Goal: Information Seeking & Learning: Learn about a topic

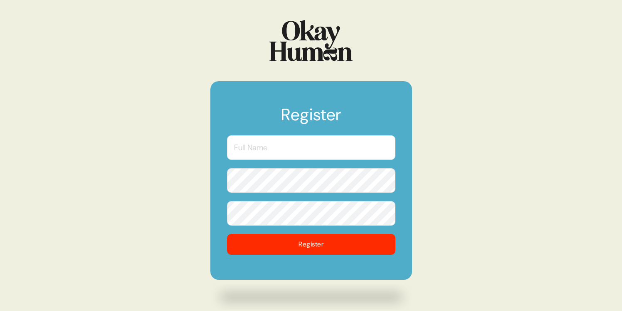
click at [319, 154] on input "text" at bounding box center [311, 147] width 168 height 25
type input "[PERSON_NAME]"
click at [227, 234] on button "Register" at bounding box center [311, 244] width 168 height 21
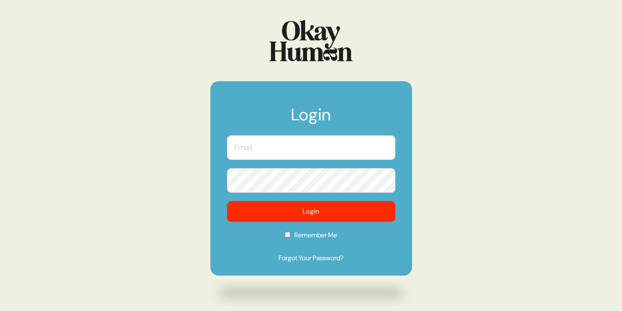
click at [250, 148] on input "text" at bounding box center [311, 147] width 168 height 25
type input "[PERSON_NAME][EMAIL_ADDRESS][PERSON_NAME][DOMAIN_NAME]"
click at [227, 201] on button "Login" at bounding box center [311, 211] width 168 height 21
click at [288, 236] on input "Remember Me" at bounding box center [287, 234] width 5 height 5
checkbox input "true"
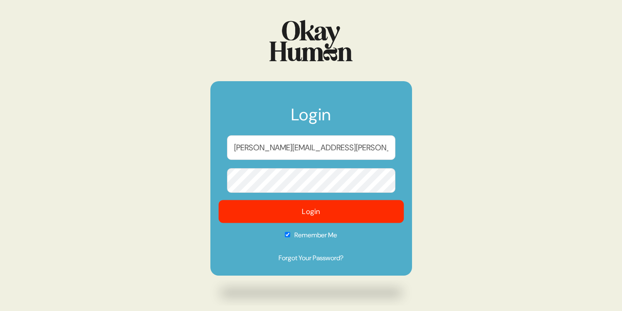
click at [309, 212] on button "Login" at bounding box center [310, 211] width 185 height 23
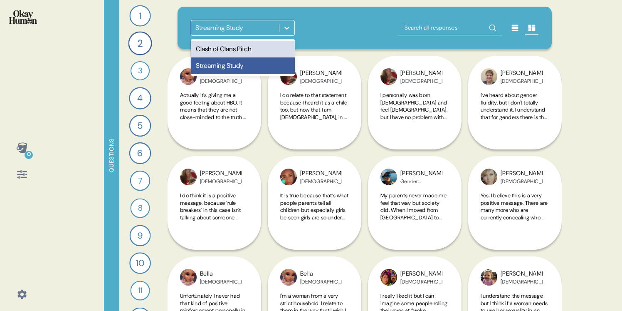
click at [285, 26] on icon at bounding box center [287, 28] width 8 height 8
click at [253, 49] on div "Clash of Clans Pitch" at bounding box center [243, 49] width 104 height 17
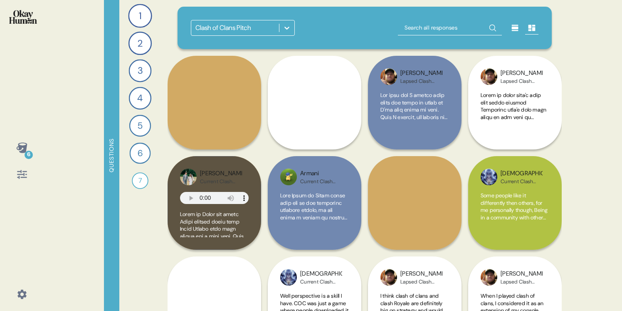
click at [411, 29] on input "text" at bounding box center [450, 27] width 104 height 15
type input "good"
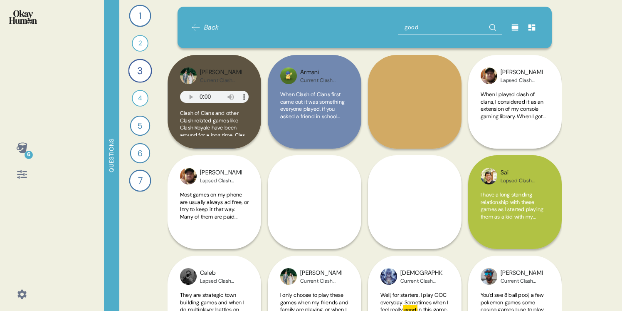
click at [426, 26] on input "good" at bounding box center [450, 27] width 104 height 15
click at [534, 27] on icon at bounding box center [532, 28] width 7 height 6
click at [532, 27] on icon at bounding box center [532, 28] width 7 height 6
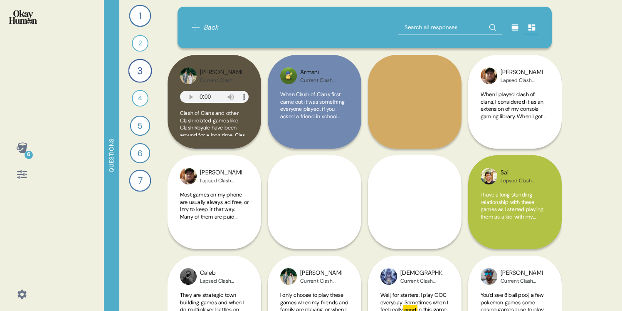
click at [515, 29] on icon at bounding box center [515, 27] width 8 height 8
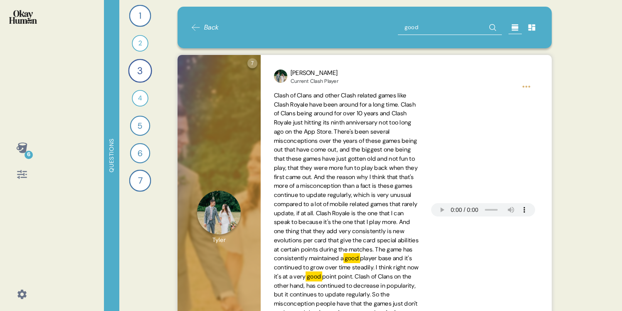
click at [193, 27] on icon at bounding box center [195, 28] width 7 height 6
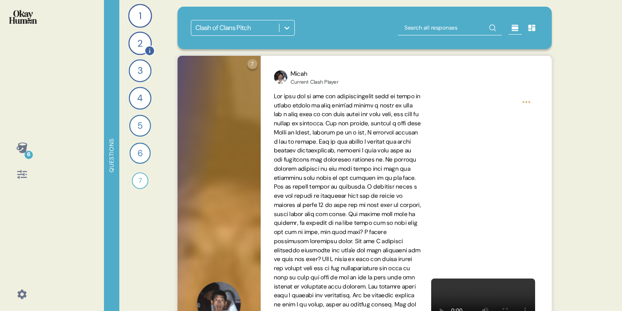
click at [141, 39] on div "2" at bounding box center [140, 43] width 23 height 23
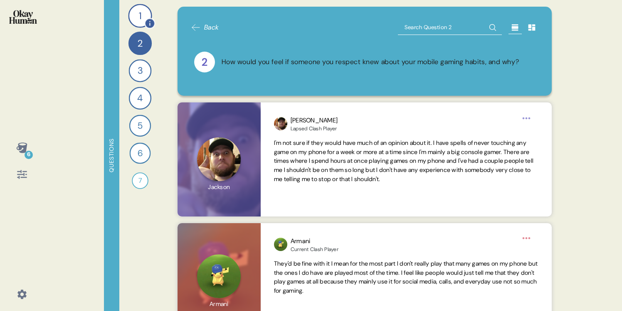
click at [143, 16] on div "1" at bounding box center [140, 16] width 24 height 24
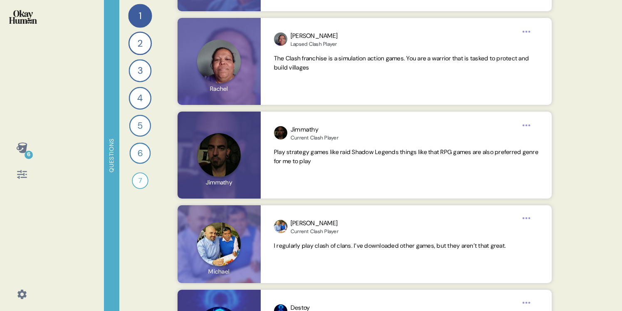
scroll to position [3478, 0]
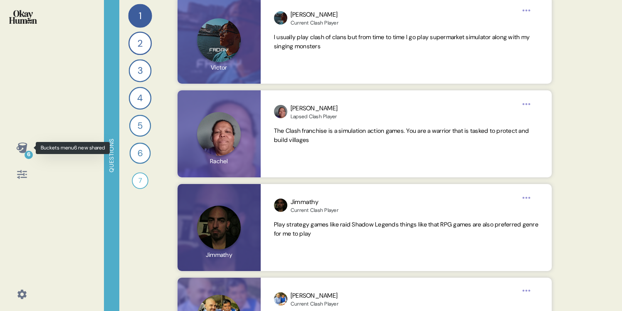
click at [21, 148] on icon at bounding box center [21, 147] width 11 height 10
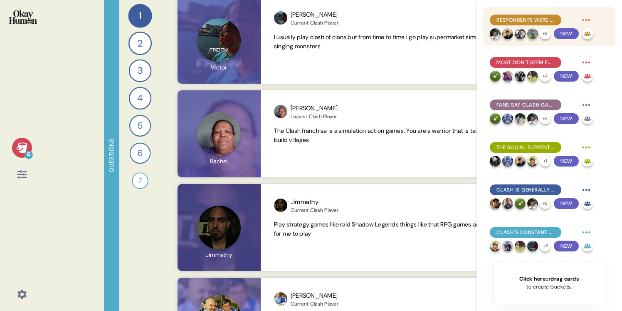
click at [534, 18] on span "Respondents were clearly aware of negative stereotypes and had arguments ready." at bounding box center [526, 19] width 58 height 7
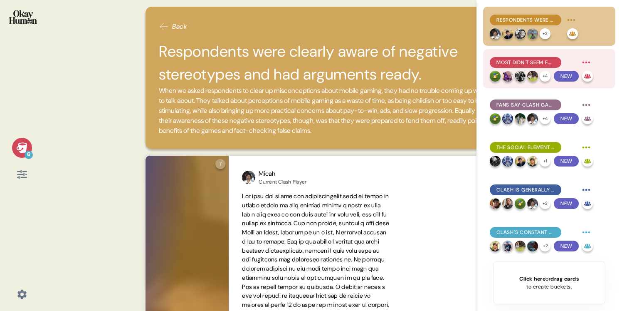
click at [522, 62] on span "Most didn't seem embarrassed to be known as mobile gamers, though with an aster…" at bounding box center [526, 62] width 58 height 7
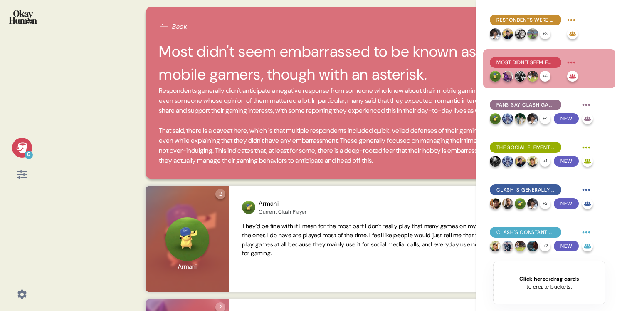
click at [403, 142] on span "Respondents generally didn't anticipate a negative response from someone who kn…" at bounding box center [333, 126] width 348 height 80
click at [406, 155] on span "Respondents generally didn't anticipate a negative response from someone who kn…" at bounding box center [333, 126] width 348 height 80
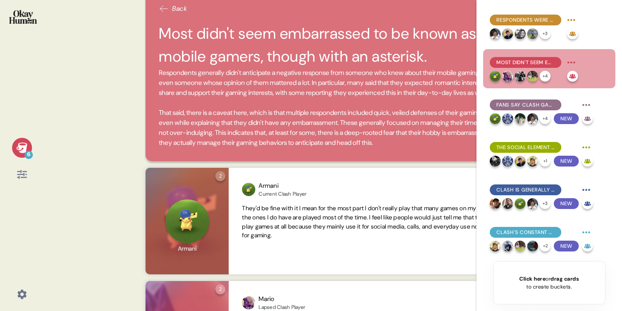
scroll to position [26, 0]
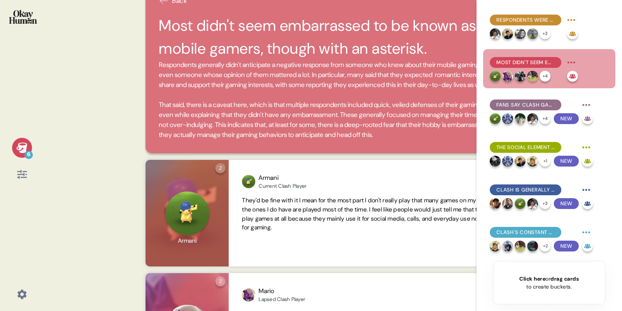
click at [387, 84] on span "Respondents generally didn't anticipate a negative response from someone who kn…" at bounding box center [333, 100] width 348 height 80
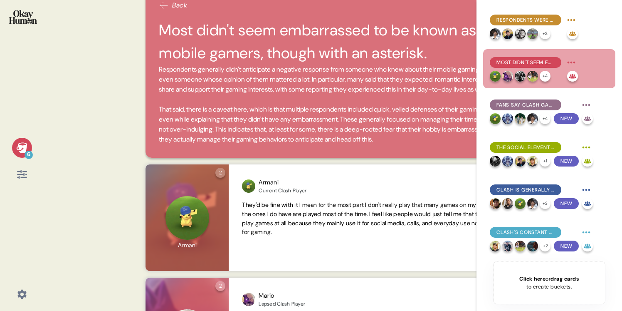
click at [396, 46] on h2 "Most didn't seem embarrassed to be known as mobile gamers, though with an aster…" at bounding box center [333, 42] width 348 height 46
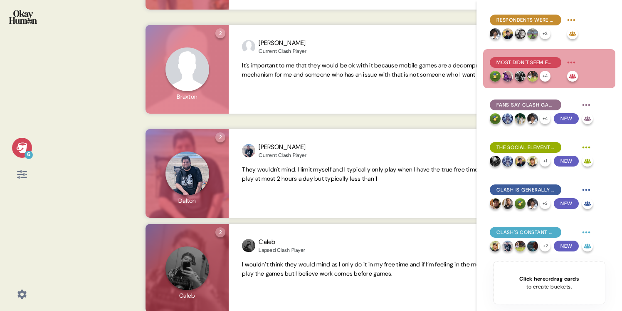
scroll to position [736, 0]
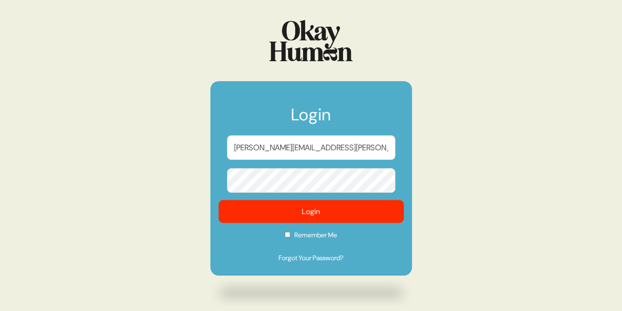
click at [339, 212] on button "Login" at bounding box center [310, 211] width 185 height 23
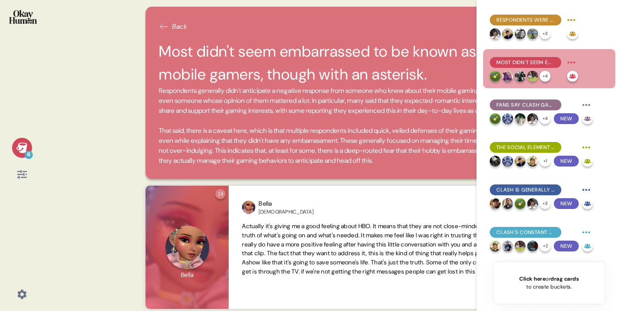
click at [373, 166] on span "Respondents generally didn't anticipate a negative response from someone who kn…" at bounding box center [333, 126] width 348 height 80
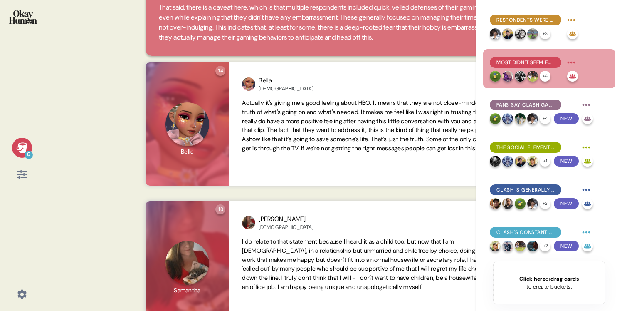
scroll to position [123, 0]
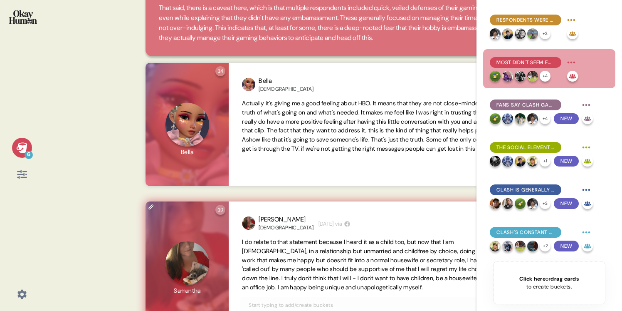
click at [402, 270] on span "I do relate to that statement because I heard it as a child too, but now that I…" at bounding box center [372, 264] width 261 height 53
click at [373, 269] on span "I do relate to that statement because I heard it as a child too, but now that I…" at bounding box center [372, 264] width 261 height 53
